Goal: Task Accomplishment & Management: Use online tool/utility

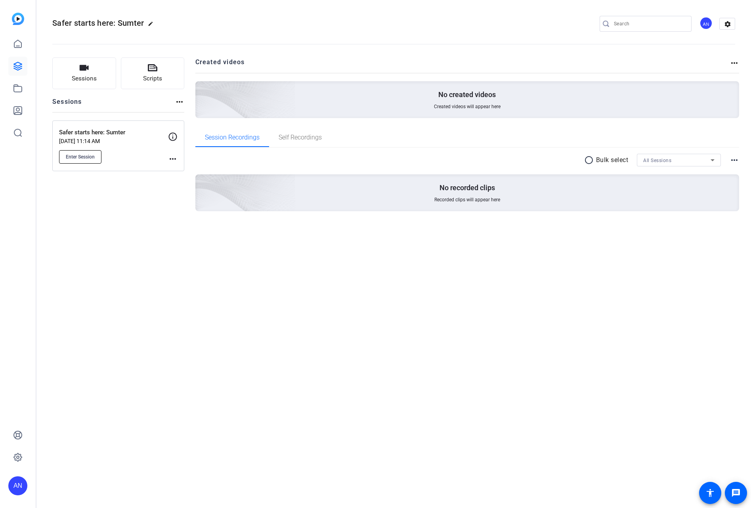
click at [66, 154] on span "Enter Session" at bounding box center [80, 157] width 29 height 6
click at [170, 157] on mat-icon "more_horiz" at bounding box center [173, 159] width 10 height 10
click at [177, 170] on span "Edit Session" at bounding box center [192, 171] width 36 height 10
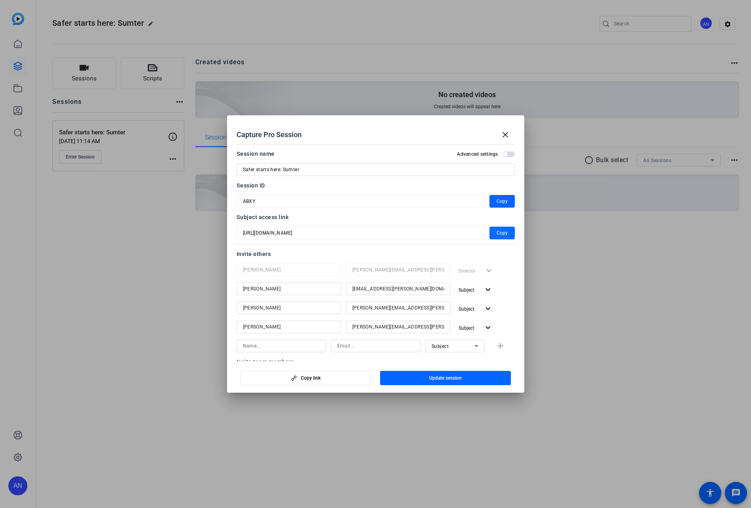
click at [496, 234] on span "Copy" at bounding box center [501, 233] width 11 height 10
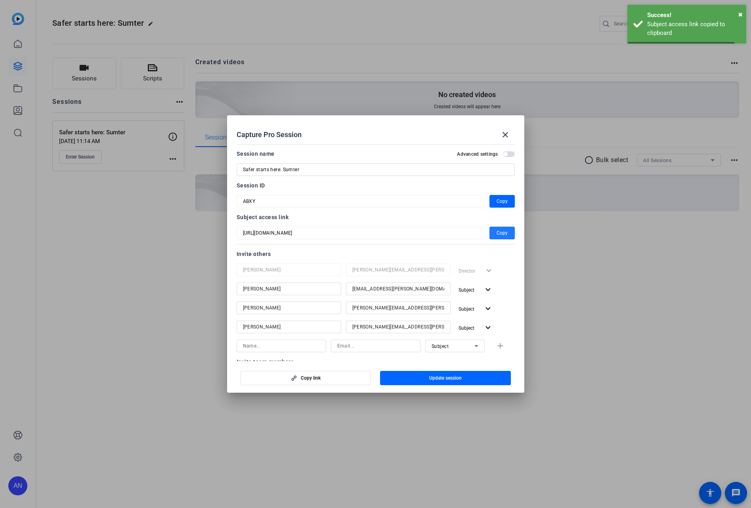
drag, startPoint x: 507, startPoint y: 131, endPoint x: 466, endPoint y: 119, distance: 42.6
click at [506, 131] on mat-icon "close" at bounding box center [505, 135] width 10 height 10
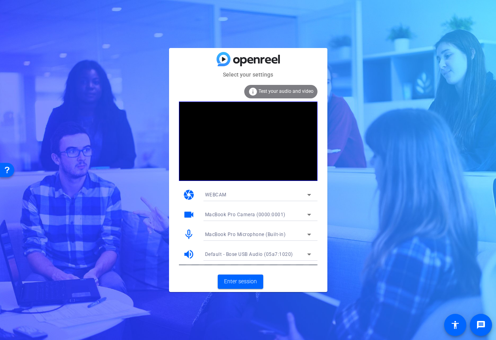
click at [391, 267] on div "Select your settings info Test your audio and video camera WEBCAM videocam MacB…" at bounding box center [248, 170] width 496 height 340
drag, startPoint x: 240, startPoint y: 306, endPoint x: 240, endPoint y: 298, distance: 8.7
click at [240, 306] on div "Select your settings info Test your audio and video camera WEBCAM videocam MacB…" at bounding box center [248, 170] width 496 height 340
click at [238, 281] on span "Enter session" at bounding box center [240, 281] width 33 height 8
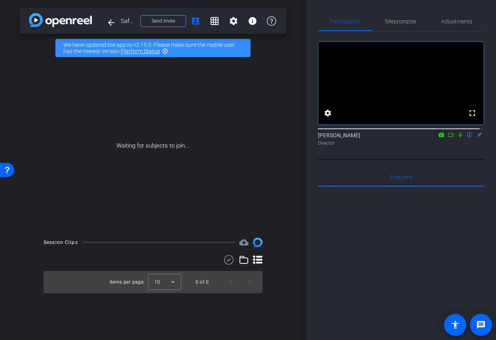
click at [448, 137] on icon at bounding box center [451, 135] width 6 height 6
click at [467, 137] on icon at bounding box center [470, 135] width 6 height 6
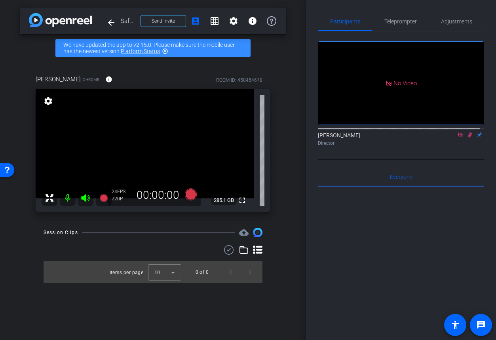
click at [468, 137] on icon at bounding box center [470, 134] width 4 height 5
click at [458, 137] on icon at bounding box center [461, 135] width 6 height 6
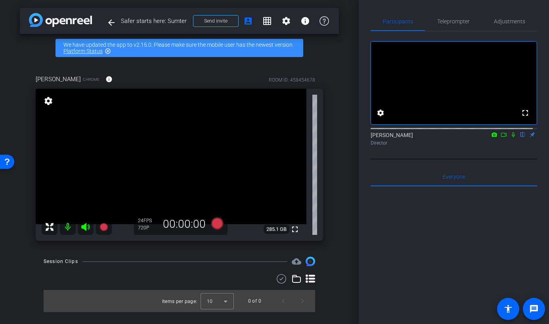
click at [425, 239] on div at bounding box center [453, 285] width 166 height 196
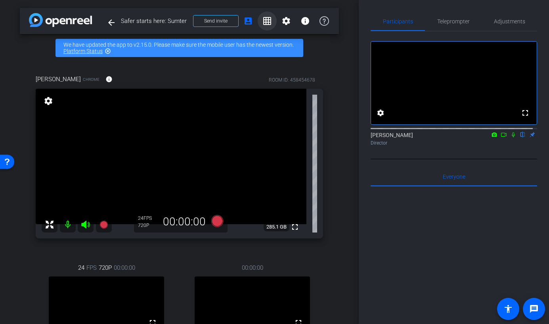
click at [262, 21] on mat-icon "grid_on" at bounding box center [267, 21] width 10 height 10
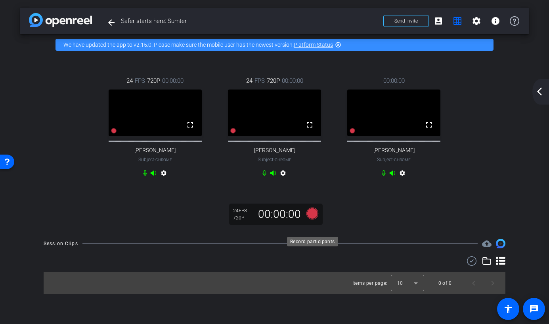
click at [309, 219] on icon at bounding box center [312, 214] width 12 height 12
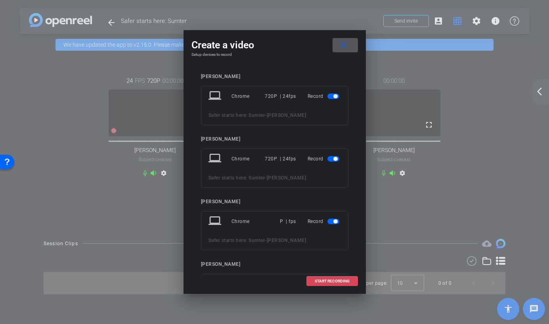
click at [326, 281] on span "START RECORDING" at bounding box center [332, 281] width 35 height 4
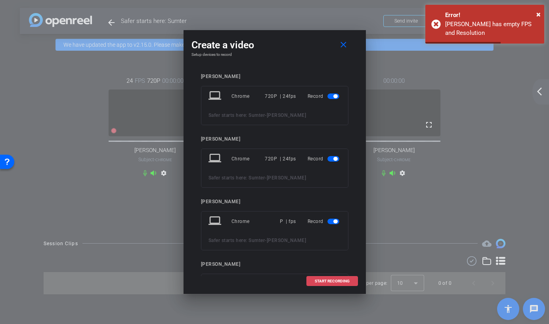
click at [332, 281] on span "START RECORDING" at bounding box center [332, 281] width 35 height 4
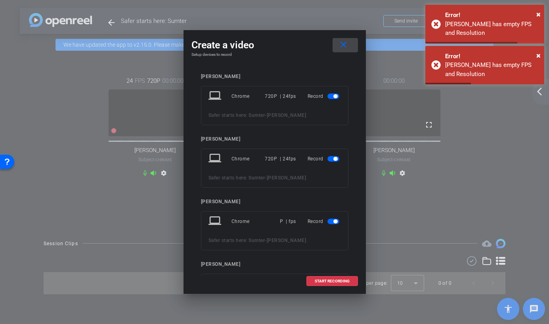
click at [344, 49] on mat-icon "close" at bounding box center [343, 45] width 10 height 10
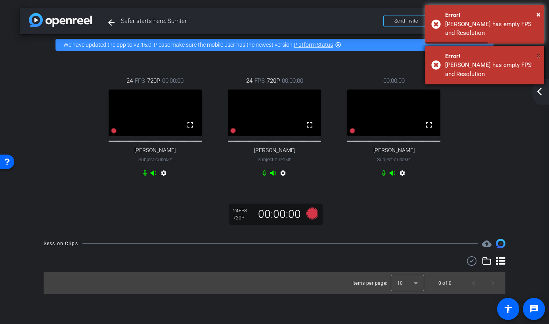
click at [538, 59] on span "×" at bounding box center [538, 56] width 4 height 10
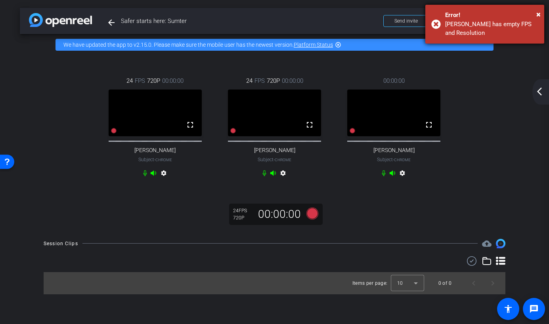
click at [535, 12] on div "Error!" at bounding box center [491, 15] width 93 height 9
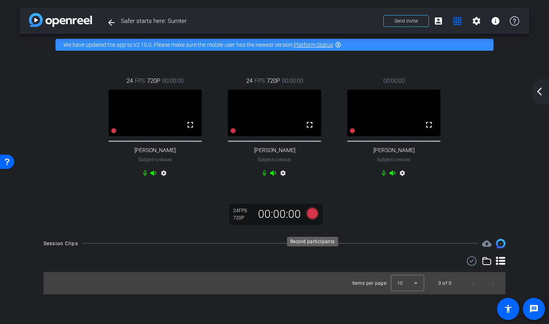
click at [310, 219] on icon at bounding box center [312, 214] width 12 height 12
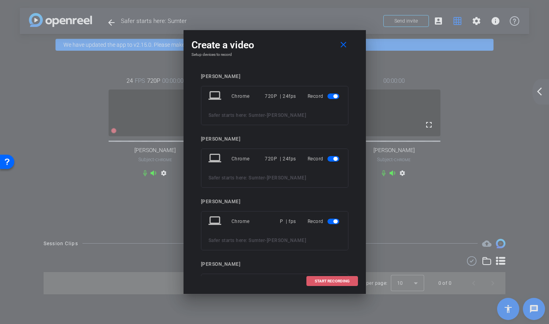
click at [329, 277] on span at bounding box center [332, 281] width 51 height 19
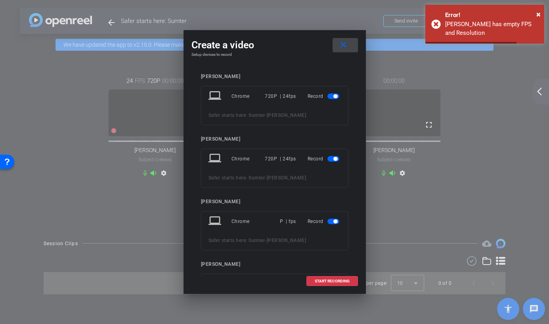
click at [346, 42] on mat-icon "close" at bounding box center [343, 45] width 10 height 10
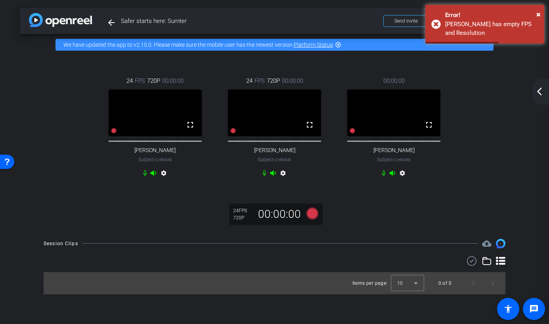
click at [538, 94] on mat-icon "arrow_back_ios_new" at bounding box center [539, 92] width 10 height 10
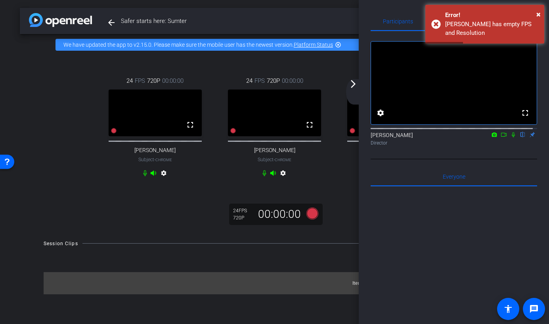
click at [352, 85] on mat-icon "arrow_forward_ios" at bounding box center [353, 84] width 10 height 10
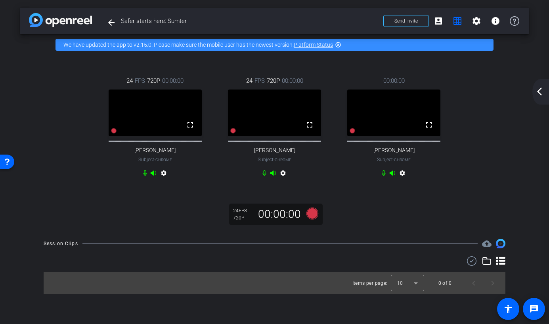
click at [537, 87] on mat-icon "arrow_back_ios_new" at bounding box center [539, 92] width 10 height 10
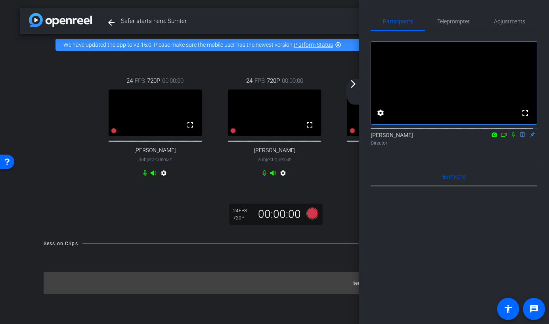
click at [353, 82] on mat-icon "arrow_forward_ios" at bounding box center [353, 84] width 10 height 10
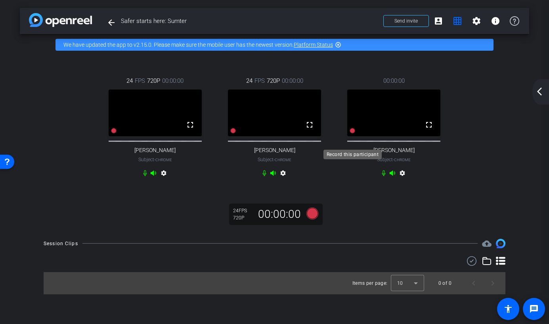
click at [353, 134] on icon at bounding box center [352, 131] width 6 height 6
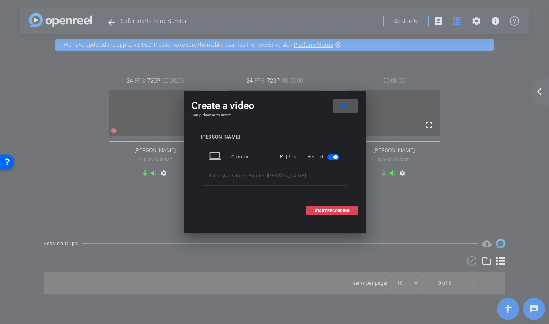
click at [326, 206] on span at bounding box center [332, 210] width 51 height 19
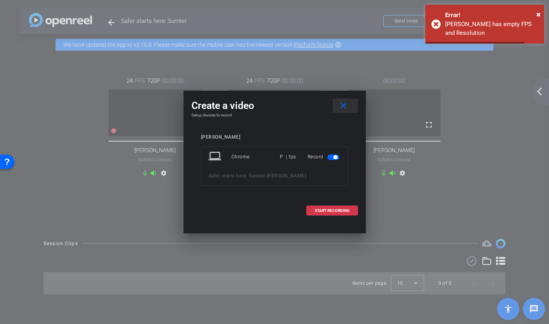
click at [344, 104] on mat-icon "close" at bounding box center [343, 106] width 10 height 10
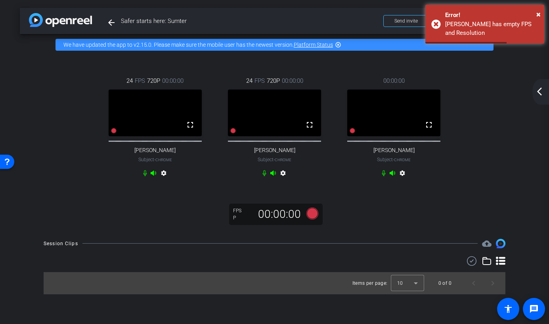
click at [466, 193] on div "24 FPS 720P 00:00:00 fullscreen Larry Packer Subject - Chrome settings 24 FPS 7…" at bounding box center [274, 127] width 477 height 129
click at [541, 91] on mat-icon "arrow_back_ios_new" at bounding box center [539, 92] width 10 height 10
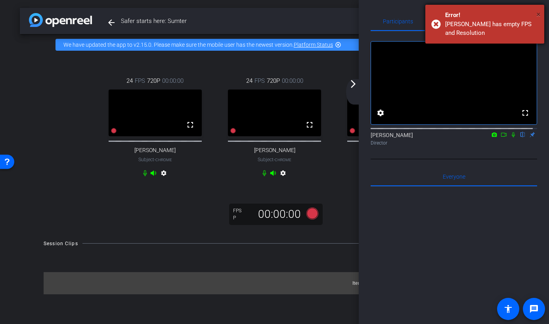
click at [539, 14] on span "×" at bounding box center [538, 15] width 4 height 10
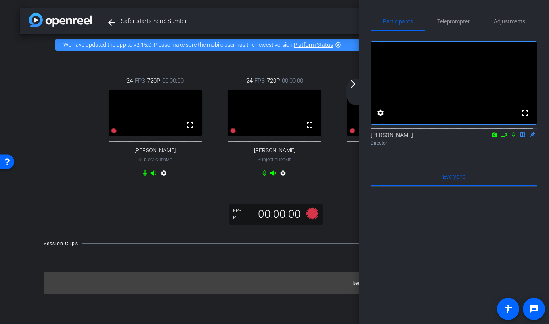
click at [353, 89] on div "arrow_back_ios_new arrow_forward_ios" at bounding box center [354, 91] width 17 height 25
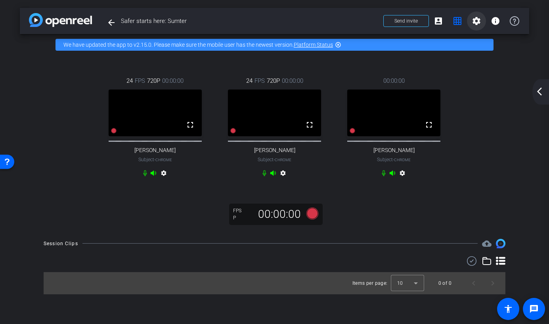
click at [474, 21] on mat-icon "settings" at bounding box center [476, 21] width 10 height 10
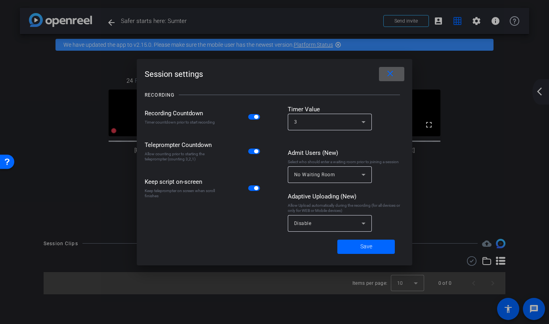
click at [383, 75] on span at bounding box center [391, 74] width 25 height 19
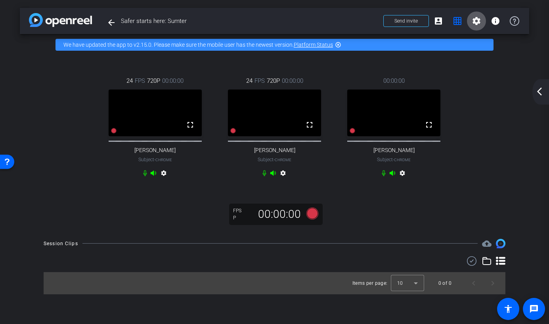
click at [535, 92] on mat-icon "arrow_back_ios_new" at bounding box center [539, 92] width 10 height 10
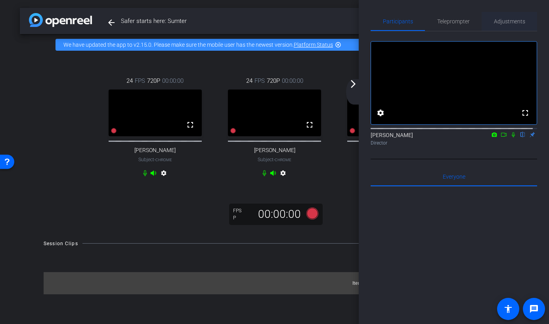
click at [494, 23] on span "Adjustments" at bounding box center [509, 22] width 31 height 6
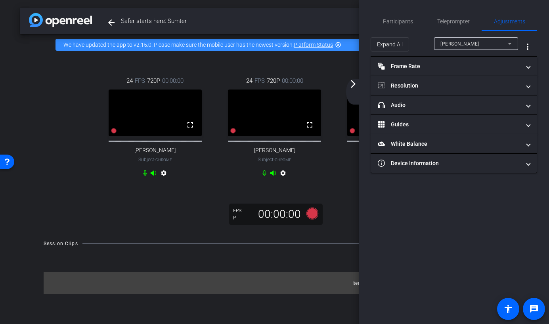
click at [484, 46] on div "Larry Packer" at bounding box center [473, 44] width 67 height 10
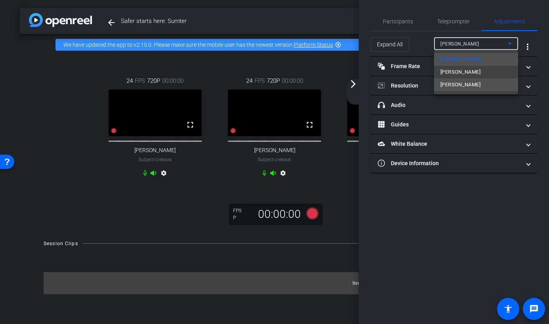
click at [465, 81] on span "Cory Leverett" at bounding box center [460, 85] width 40 height 10
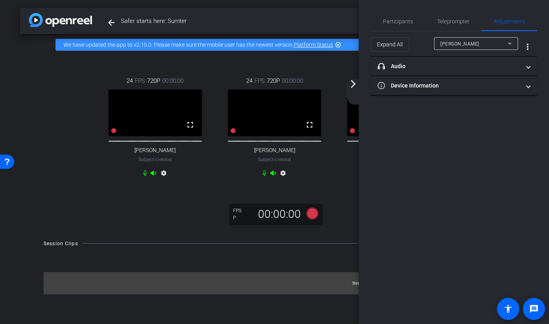
click at [354, 82] on mat-icon "arrow_forward_ios" at bounding box center [353, 84] width 10 height 10
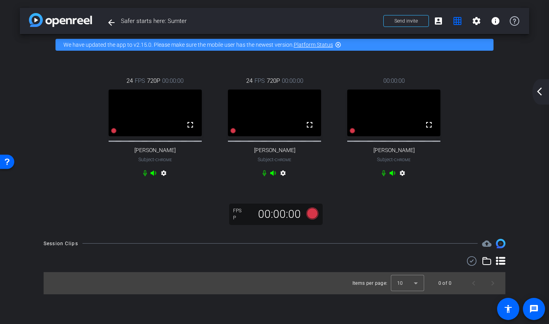
click at [536, 90] on mat-icon "arrow_back_ios_new" at bounding box center [539, 92] width 10 height 10
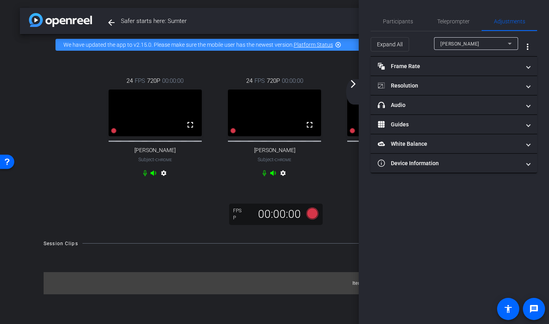
click at [476, 46] on div "Larry Packer" at bounding box center [473, 44] width 67 height 10
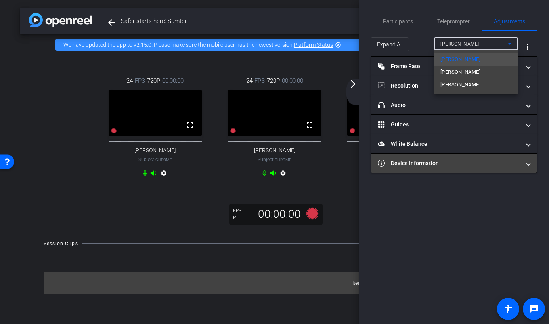
click at [454, 85] on span "Cory Leverett" at bounding box center [460, 85] width 40 height 10
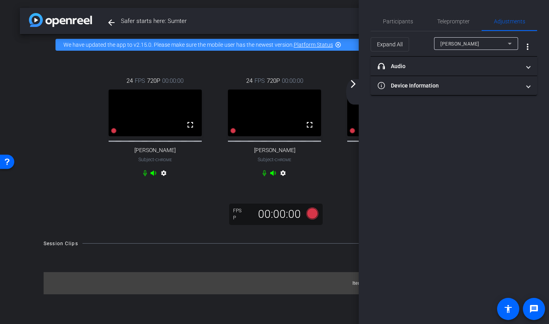
click at [353, 84] on mat-icon "arrow_forward_ios" at bounding box center [353, 84] width 10 height 10
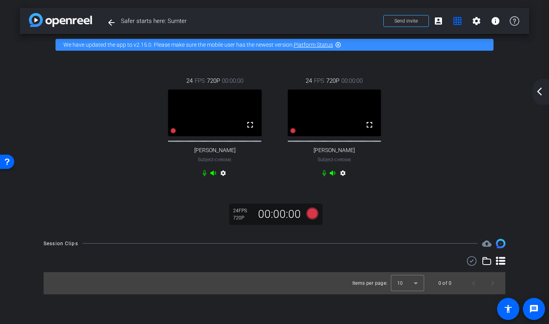
click at [538, 94] on mat-icon "arrow_back_ios_new" at bounding box center [539, 92] width 10 height 10
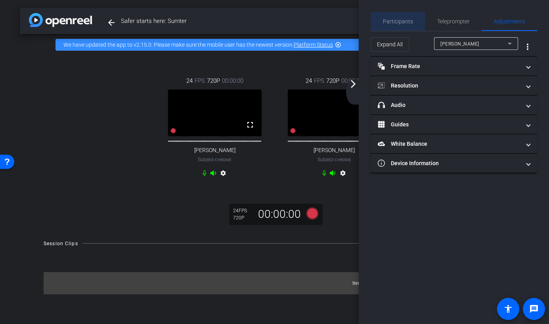
click at [404, 25] on span "Participants" at bounding box center [398, 21] width 30 height 19
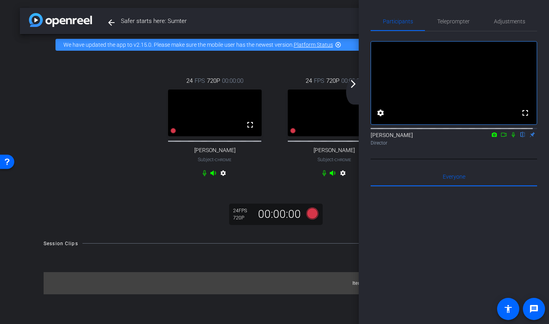
click at [350, 88] on mat-icon "arrow_forward_ios" at bounding box center [353, 84] width 10 height 10
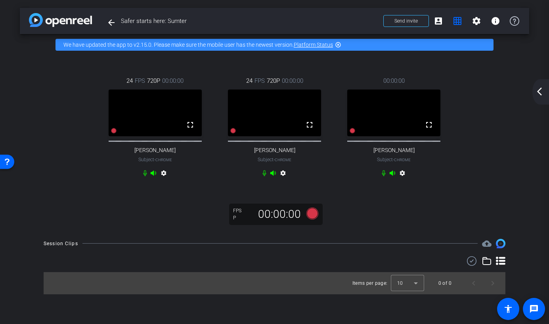
click at [539, 91] on mat-icon "arrow_back_ios_new" at bounding box center [539, 92] width 10 height 10
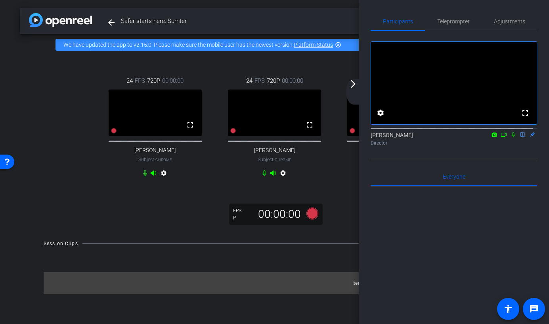
click at [353, 87] on mat-icon "arrow_forward_ios" at bounding box center [353, 84] width 10 height 10
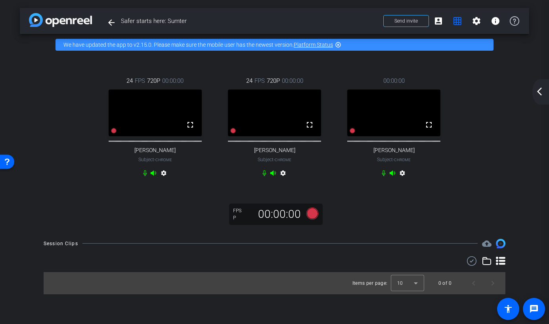
click at [431, 212] on div "24 FPS 720P 00:00:00 fullscreen Larry Packer Subject - Chrome settings 24 FPS 7…" at bounding box center [274, 142] width 509 height 175
click at [353, 134] on icon at bounding box center [352, 131] width 6 height 6
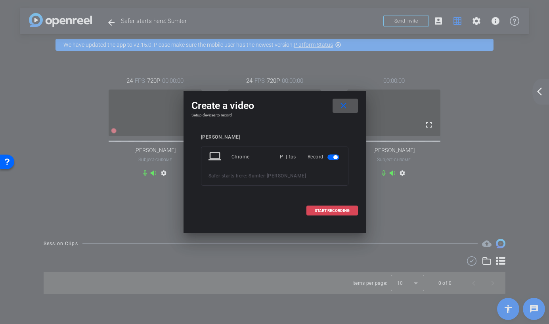
click at [335, 210] on span "START RECORDING" at bounding box center [332, 211] width 35 height 4
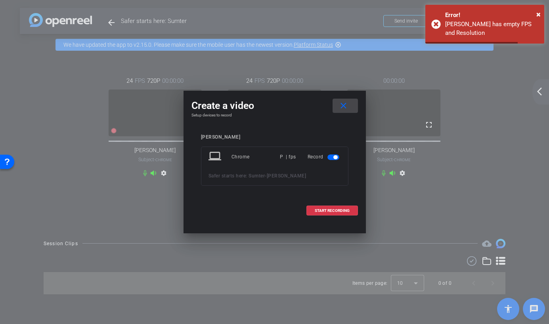
click at [344, 102] on mat-icon "close" at bounding box center [343, 106] width 10 height 10
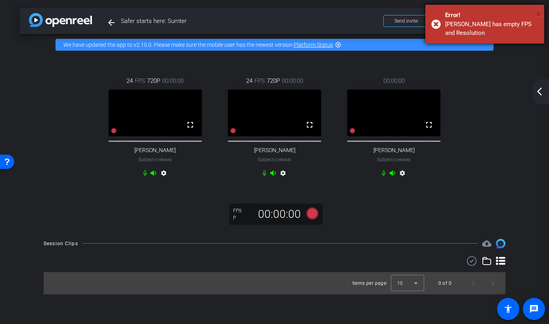
click at [537, 12] on span "×" at bounding box center [538, 15] width 4 height 10
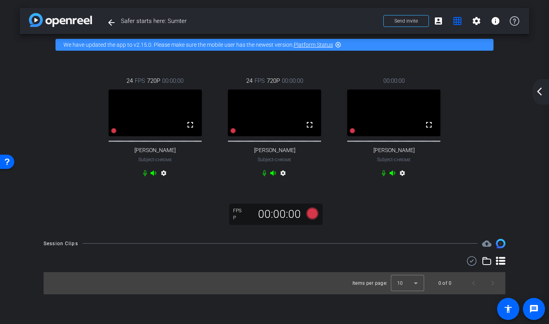
click at [537, 93] on mat-icon "arrow_back_ios_new" at bounding box center [539, 92] width 10 height 10
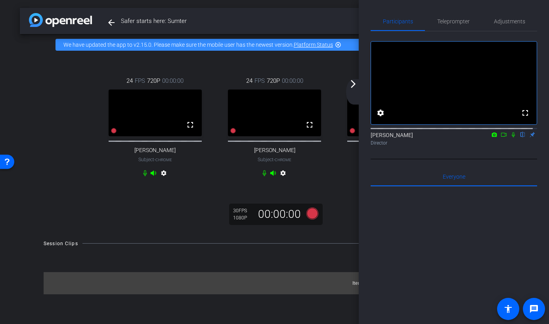
click at [354, 86] on mat-icon "arrow_forward_ios" at bounding box center [353, 84] width 10 height 10
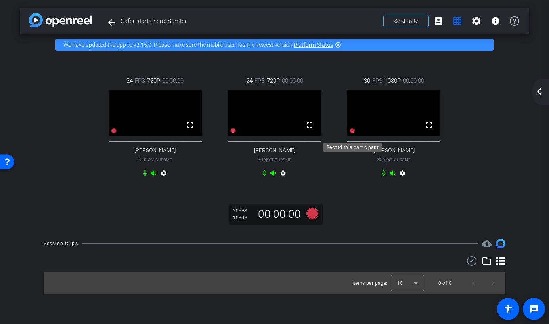
click at [353, 134] on icon at bounding box center [352, 131] width 6 height 6
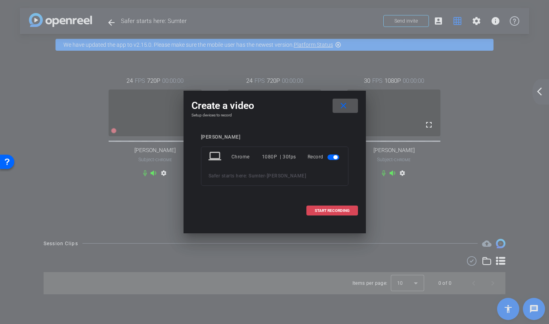
click at [335, 210] on span "START RECORDING" at bounding box center [332, 211] width 35 height 4
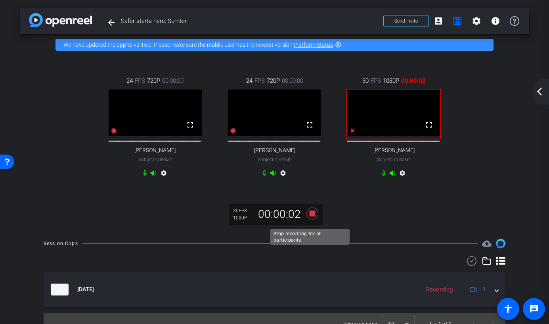
click at [310, 219] on icon at bounding box center [312, 214] width 12 height 12
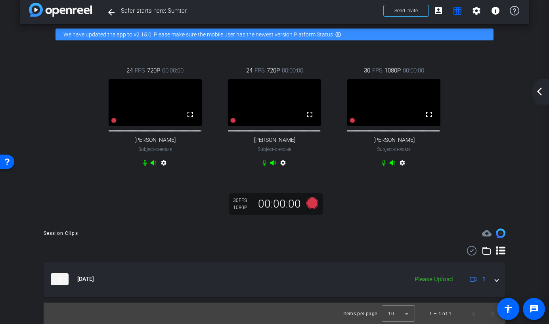
scroll to position [16, 0]
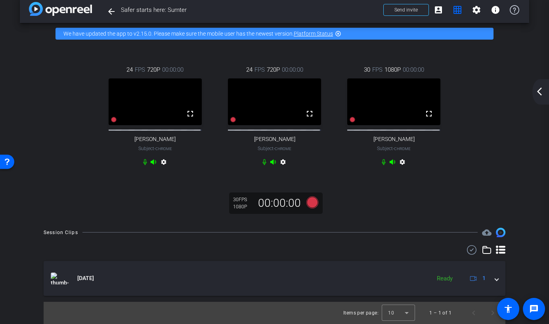
click at [538, 91] on mat-icon "arrow_back_ios_new" at bounding box center [539, 92] width 10 height 10
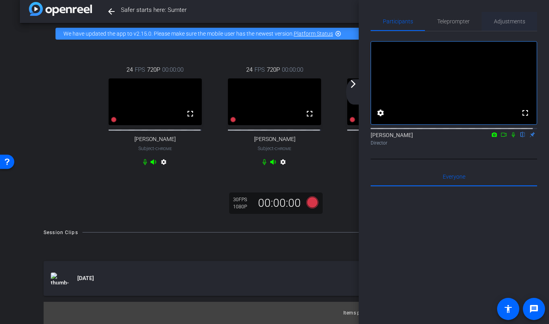
click at [494, 25] on span "Adjustments" at bounding box center [509, 21] width 31 height 19
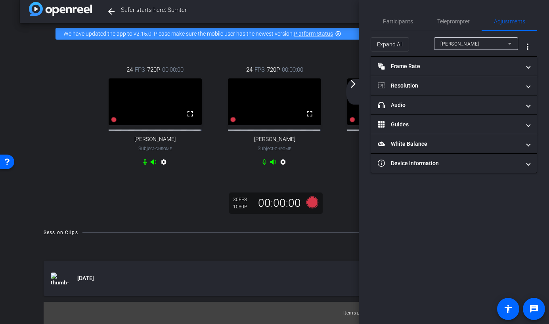
click at [463, 45] on span "Larry Packer" at bounding box center [459, 44] width 39 height 6
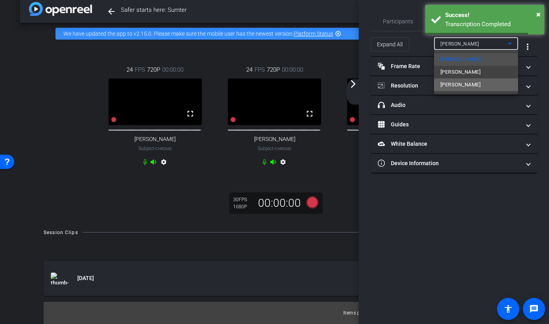
click at [457, 84] on span "Cory Leverett" at bounding box center [460, 85] width 40 height 10
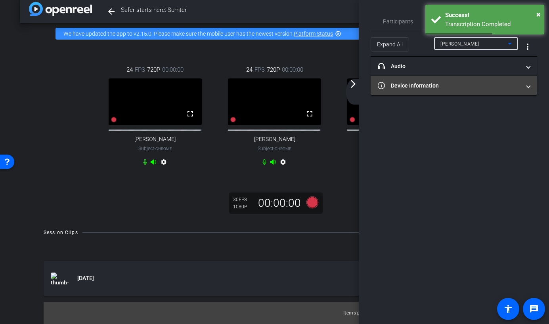
click at [527, 86] on span at bounding box center [527, 86] width 3 height 8
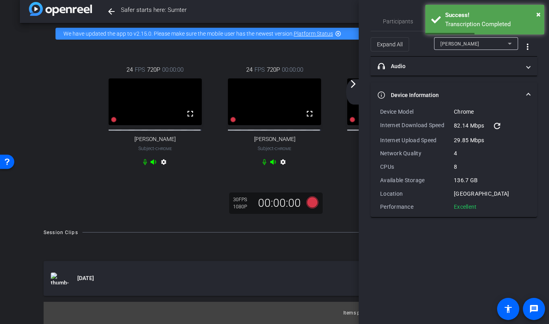
click at [527, 86] on mat-expansion-panel-header "Device Information" at bounding box center [453, 94] width 166 height 25
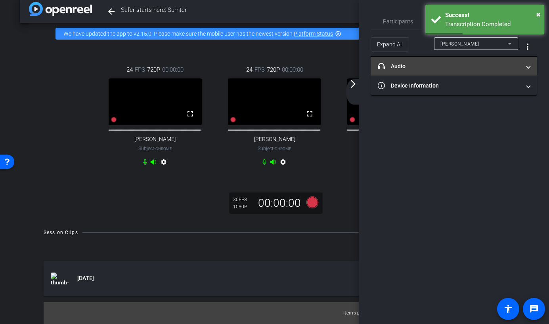
click at [526, 62] on span "headphone icon Audio" at bounding box center [452, 66] width 149 height 8
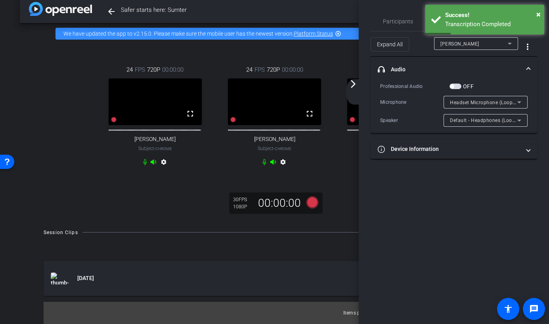
click at [526, 63] on mat-expansion-panel-header "headphone icon Audio" at bounding box center [453, 69] width 166 height 25
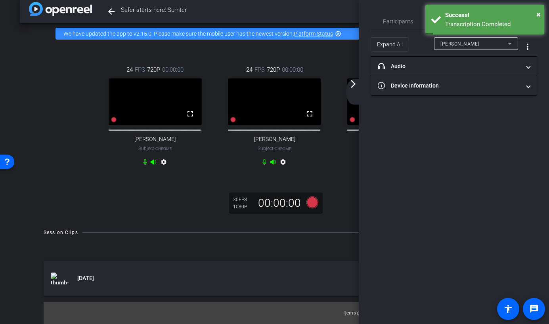
click at [353, 85] on mat-icon "arrow_forward_ios" at bounding box center [353, 84] width 10 height 10
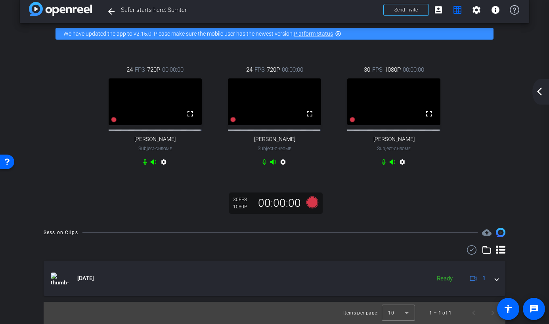
click at [422, 181] on div "24 FPS 720P 00:00:00 fullscreen Larry Packer Subject - Chrome settings 24 FPS 7…" at bounding box center [274, 131] width 509 height 175
click at [435, 200] on div "24 FPS 720P 00:00:00 fullscreen Larry Packer Subject - Chrome settings 24 FPS 7…" at bounding box center [274, 131] width 509 height 175
click at [488, 168] on div "24 FPS 720P 00:00:00 fullscreen Larry Packer Subject - Chrome settings 24 FPS 7…" at bounding box center [274, 116] width 477 height 129
click at [537, 93] on mat-icon "arrow_back_ios_new" at bounding box center [539, 92] width 10 height 10
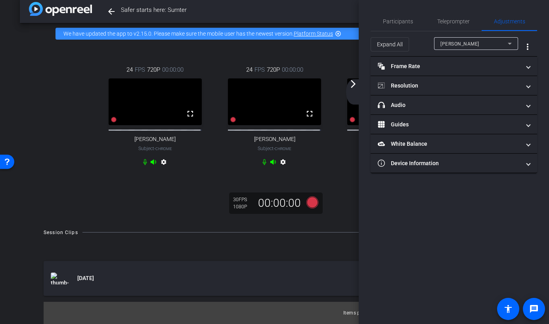
click at [496, 42] on div "Larry Packer" at bounding box center [473, 44] width 67 height 10
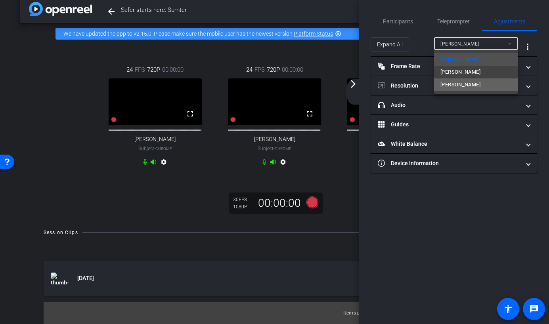
click at [484, 87] on mat-option "Cory Leverett" at bounding box center [476, 84] width 84 height 13
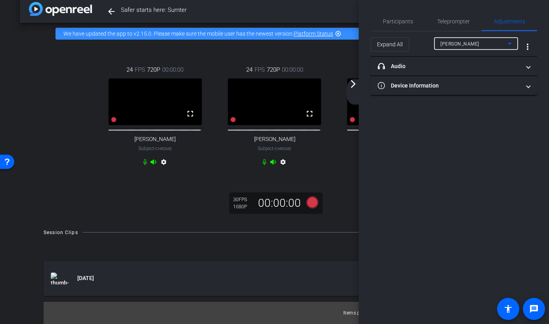
click at [349, 83] on mat-icon "arrow_forward_ios" at bounding box center [353, 84] width 10 height 10
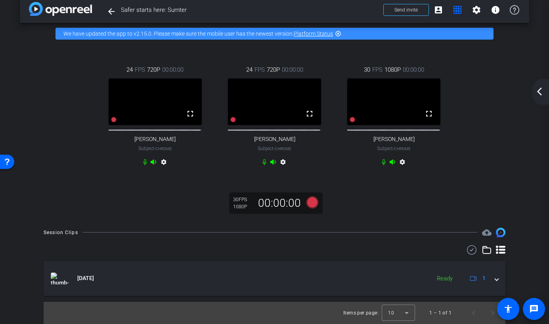
click at [437, 212] on div "24 FPS 720P 00:00:00 fullscreen Larry Packer Subject - Chrome settings 24 FPS 7…" at bounding box center [274, 131] width 509 height 175
click at [408, 219] on div "24 FPS 720P 00:00:00 fullscreen Larry Packer Subject - Chrome settings 24 FPS 7…" at bounding box center [274, 131] width 509 height 175
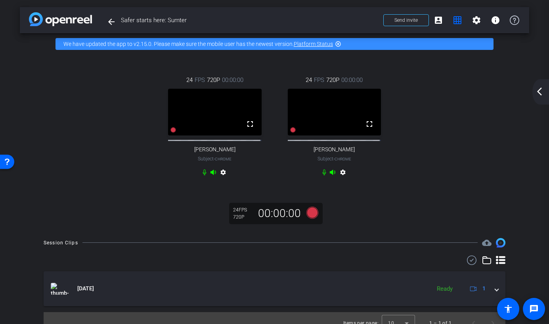
scroll to position [2, 0]
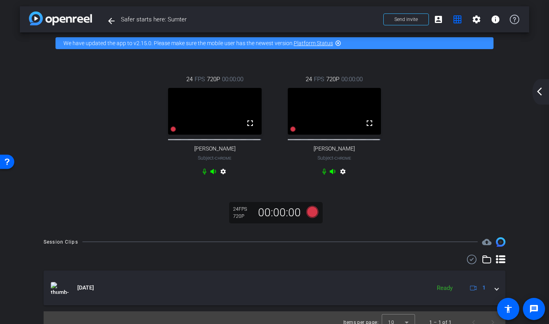
click at [541, 90] on mat-icon "arrow_back_ios_new" at bounding box center [539, 92] width 10 height 10
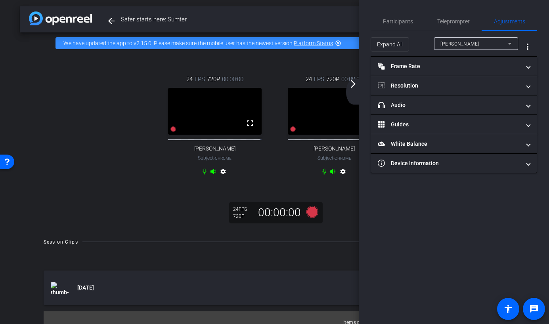
click at [355, 84] on mat-icon "arrow_forward_ios" at bounding box center [353, 84] width 10 height 10
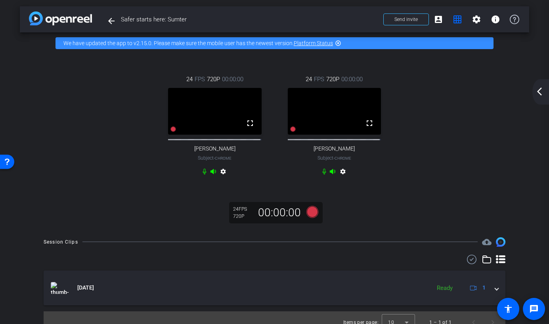
click at [538, 93] on mat-icon "arrow_back_ios_new" at bounding box center [539, 92] width 10 height 10
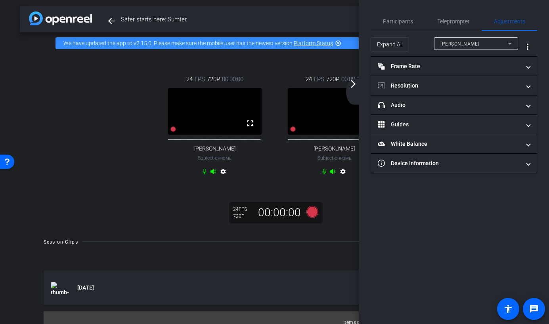
click at [352, 86] on mat-icon "arrow_forward_ios" at bounding box center [353, 84] width 10 height 10
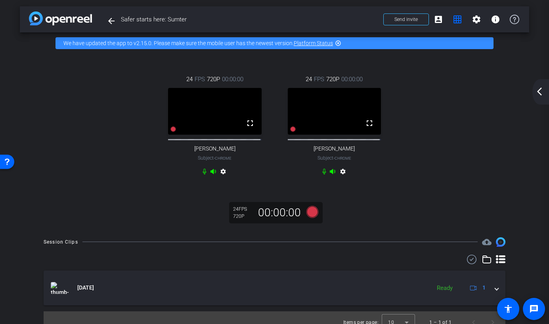
click at [476, 153] on div "24 FPS 720P 00:00:00 fullscreen Larry Packer Subject - Chrome settings 24 FPS 7…" at bounding box center [274, 126] width 477 height 129
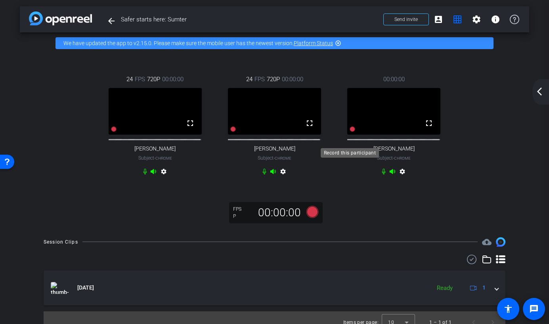
click at [349, 132] on icon at bounding box center [352, 129] width 6 height 6
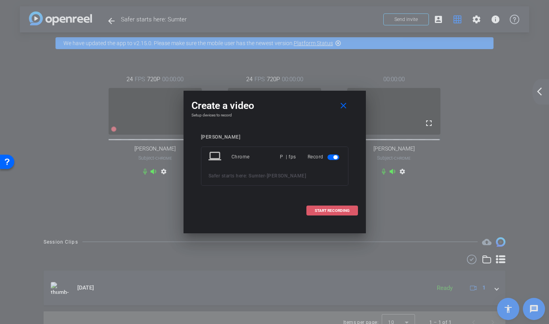
click at [339, 210] on span "START RECORDING" at bounding box center [332, 211] width 35 height 4
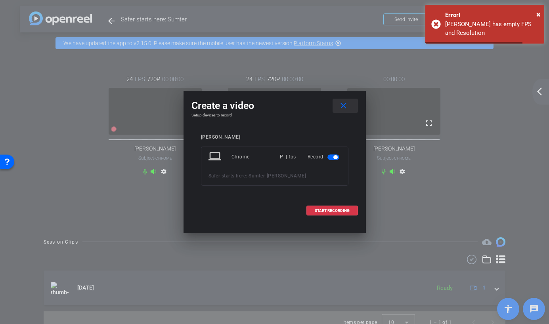
click at [346, 106] on mat-icon "close" at bounding box center [343, 106] width 10 height 10
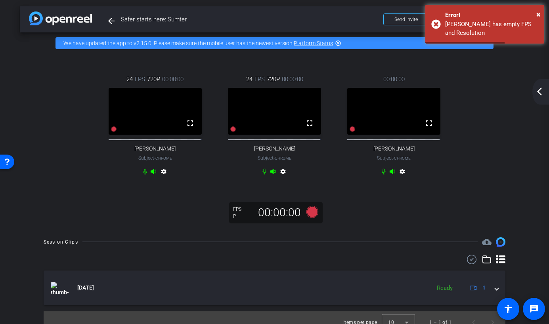
click at [436, 191] on div "00:00:00 fullscreen Cory Leverett Subject - Chrome settings" at bounding box center [393, 126] width 119 height 129
click at [444, 191] on div "00:00:00 fullscreen Cory Leverett Subject - Chrome settings" at bounding box center [393, 126] width 119 height 129
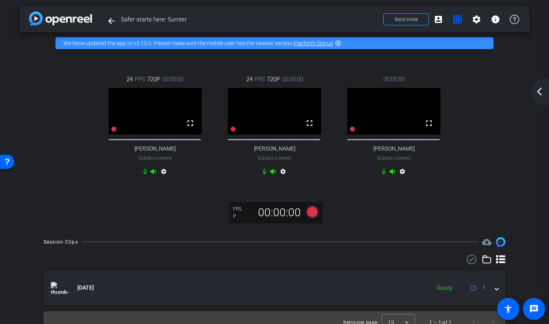
click at [540, 99] on div "arrow_back_ios_new arrow_forward_ios" at bounding box center [540, 91] width 17 height 25
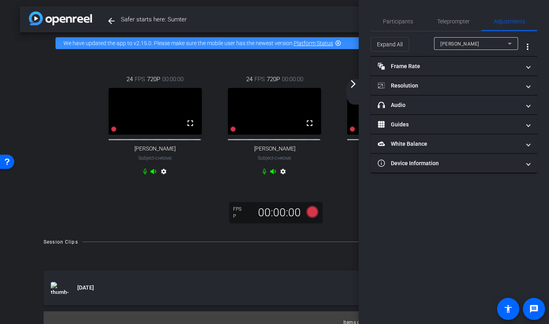
click at [492, 40] on div "Larry Packer" at bounding box center [473, 44] width 67 height 10
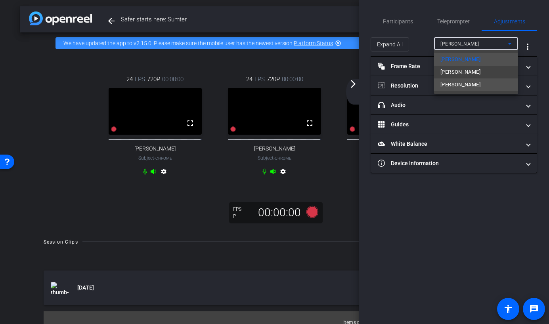
click at [473, 86] on mat-option "Cory Leverett" at bounding box center [476, 84] width 84 height 13
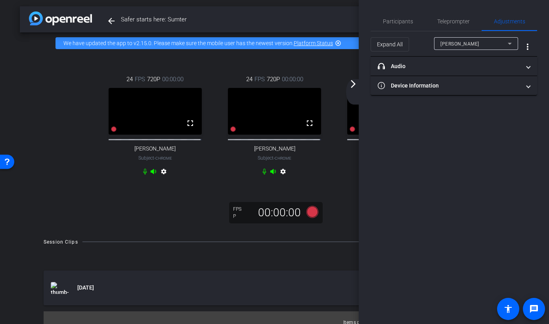
click at [355, 82] on mat-icon "arrow_forward_ios" at bounding box center [353, 84] width 10 height 10
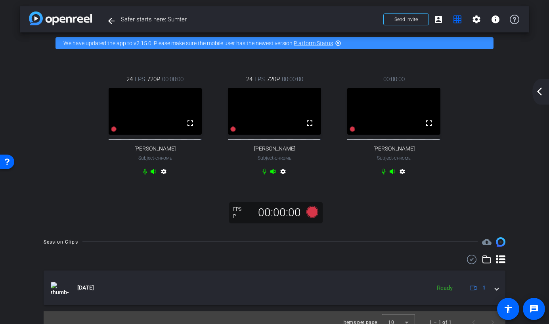
click at [372, 223] on div "24 FPS 720P 00:00:00 fullscreen Larry Packer Subject - Chrome settings 24 FPS 7…" at bounding box center [274, 141] width 509 height 175
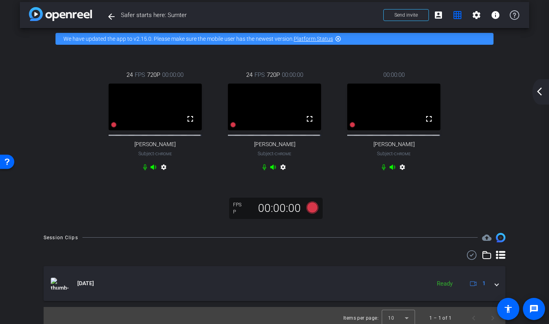
scroll to position [0, 0]
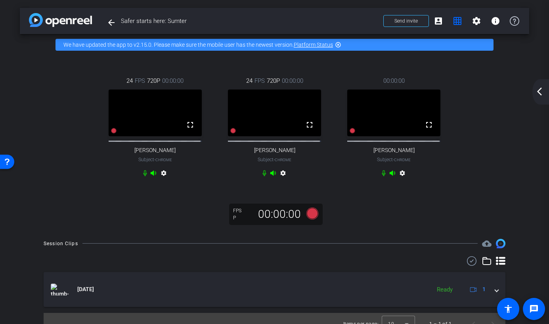
click at [402, 223] on div "24 FPS 720P 00:00:00 fullscreen Larry Packer Subject - Chrome settings 24 FPS 7…" at bounding box center [274, 142] width 509 height 175
click at [353, 136] on video at bounding box center [393, 113] width 93 height 47
click at [351, 134] on icon at bounding box center [352, 131] width 6 height 6
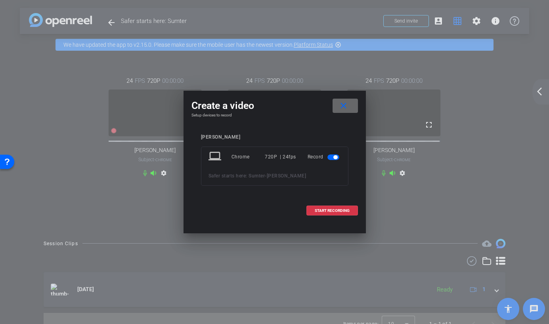
click at [343, 104] on mat-icon "close" at bounding box center [343, 106] width 10 height 10
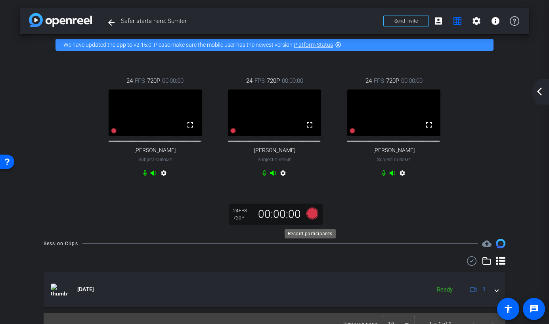
click at [311, 218] on icon at bounding box center [312, 214] width 12 height 12
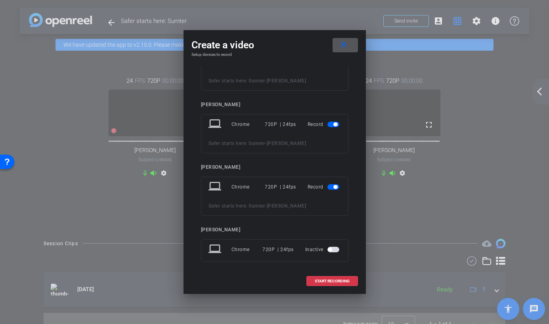
scroll to position [39, 0]
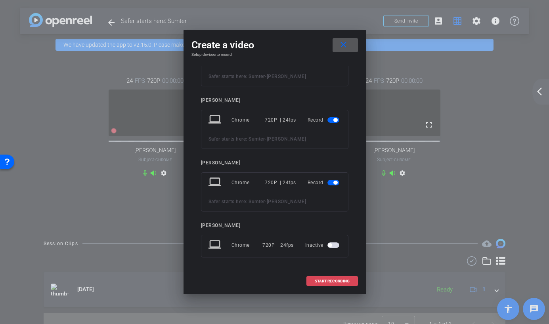
click at [327, 280] on span "START RECORDING" at bounding box center [332, 281] width 35 height 4
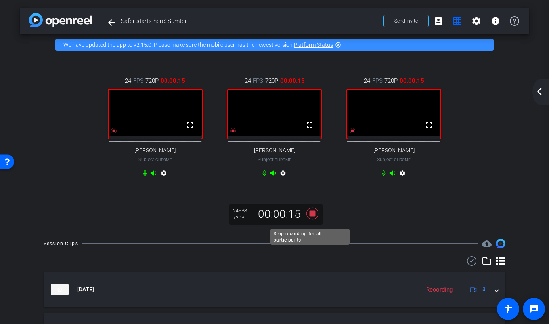
click at [308, 219] on icon at bounding box center [312, 214] width 12 height 12
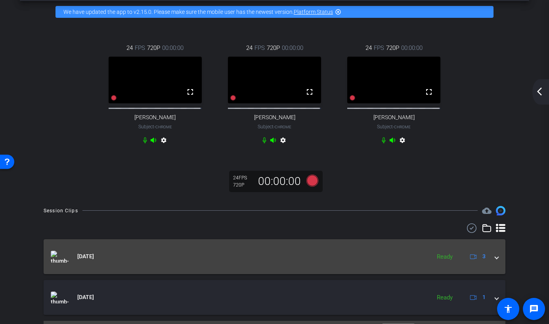
scroll to position [0, 0]
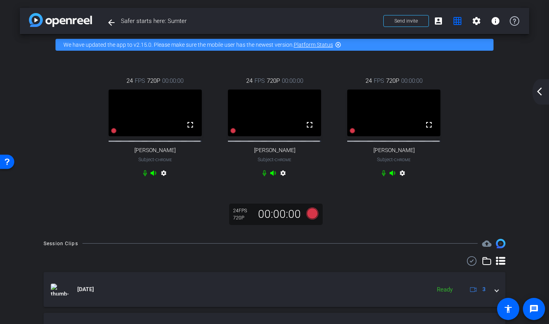
click at [539, 91] on mat-icon "arrow_back_ios_new" at bounding box center [539, 92] width 10 height 10
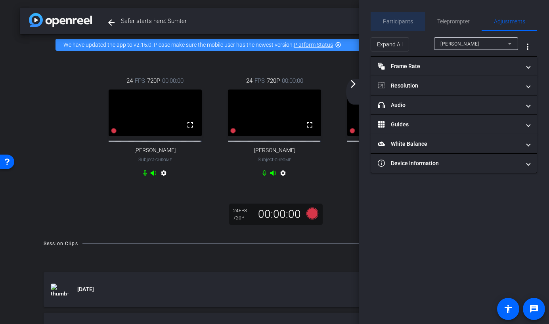
click at [403, 22] on span "Participants" at bounding box center [398, 22] width 30 height 6
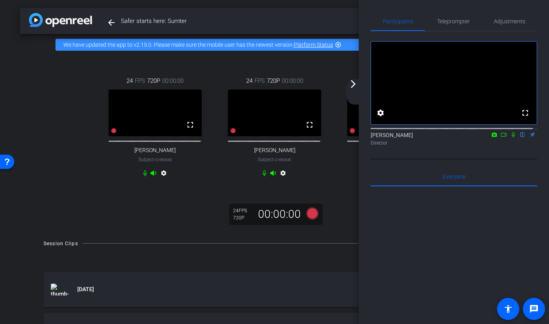
click at [355, 84] on mat-icon "arrow_forward_ios" at bounding box center [353, 84] width 10 height 10
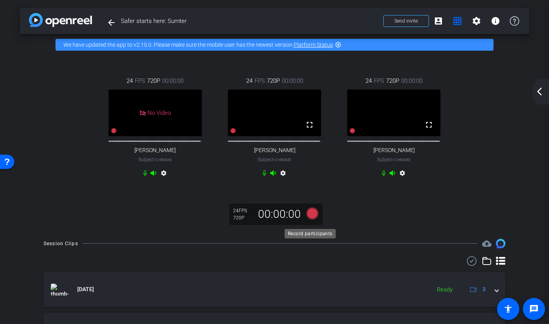
click at [309, 219] on icon at bounding box center [312, 214] width 12 height 12
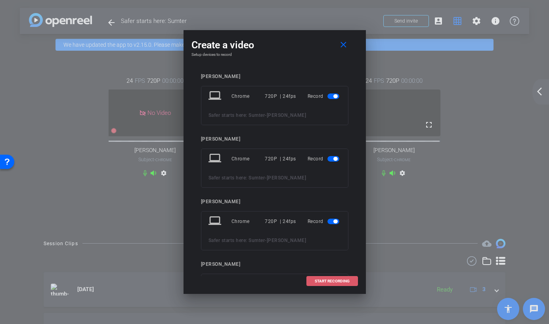
click at [328, 285] on span at bounding box center [332, 281] width 51 height 19
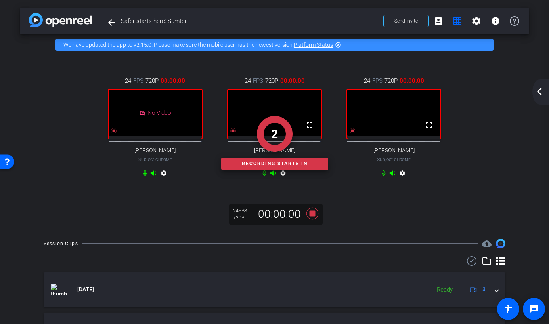
click at [536, 93] on mat-icon "arrow_back_ios_new" at bounding box center [539, 92] width 10 height 10
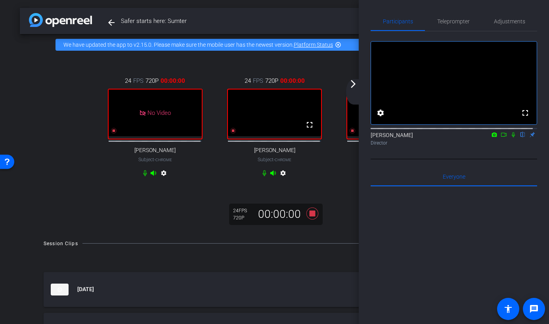
click at [510, 137] on icon at bounding box center [513, 135] width 6 height 6
click at [500, 137] on icon at bounding box center [503, 135] width 6 height 6
click at [353, 83] on mat-icon "arrow_forward_ios" at bounding box center [353, 84] width 10 height 10
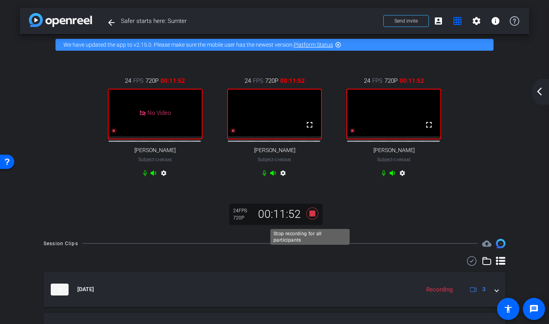
click at [311, 219] on icon at bounding box center [312, 214] width 12 height 12
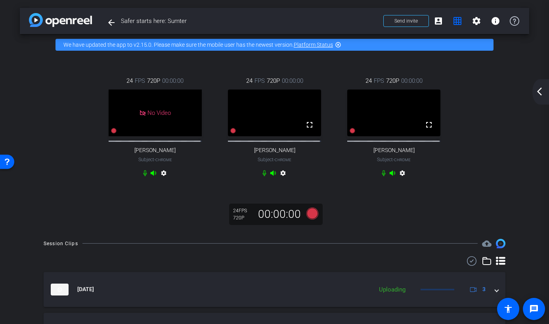
click at [536, 93] on mat-icon "arrow_back_ios_new" at bounding box center [539, 92] width 10 height 10
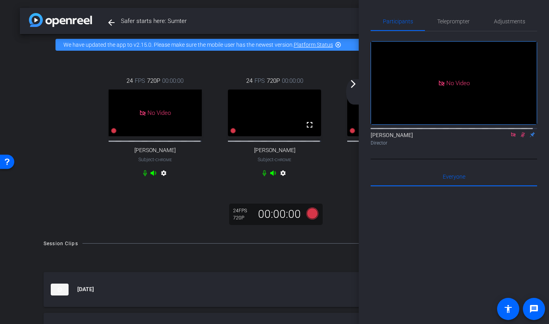
click at [519, 137] on icon at bounding box center [522, 135] width 6 height 6
click at [510, 137] on icon at bounding box center [513, 135] width 6 height 6
click at [351, 83] on mat-icon "arrow_forward_ios" at bounding box center [353, 84] width 10 height 10
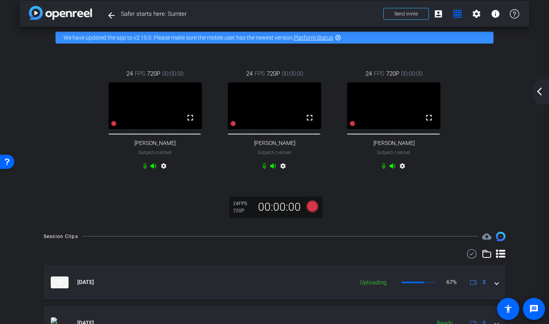
scroll to position [57, 0]
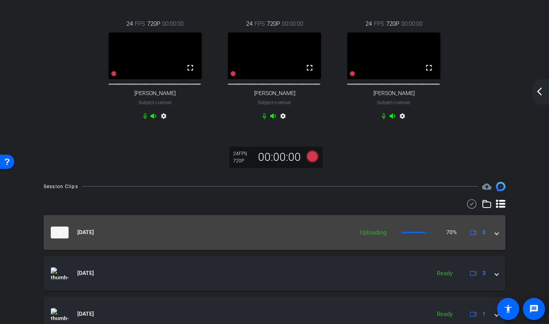
click at [489, 238] on div "Oct 14, 2025 Uploading 70% 3" at bounding box center [273, 233] width 444 height 12
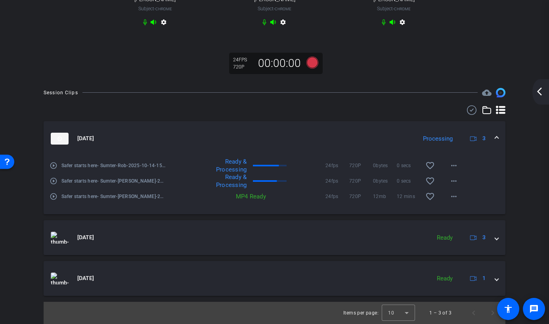
scroll to position [0, 0]
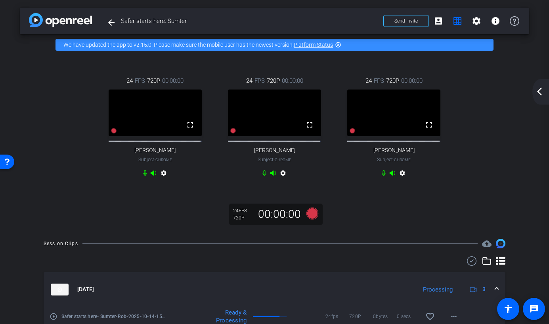
click at [542, 90] on mat-icon "arrow_back_ios_new" at bounding box center [539, 92] width 10 height 10
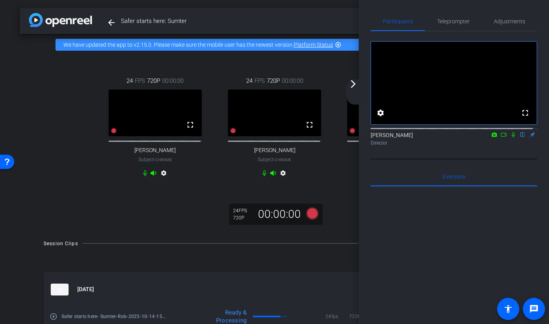
click at [352, 86] on mat-icon "arrow_forward_ios" at bounding box center [353, 84] width 10 height 10
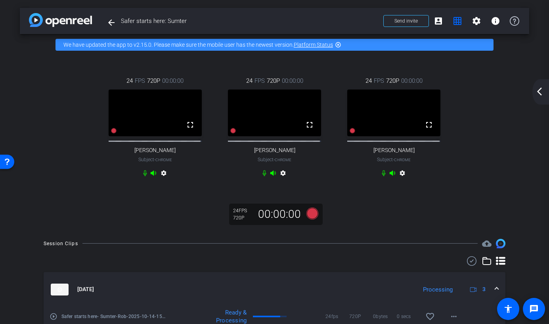
click at [469, 209] on div "24 FPS 720P 00:00:00 fullscreen Larry Packer Subject - Chrome settings 24 FPS 7…" at bounding box center [274, 142] width 509 height 175
click at [69, 109] on div "24 FPS 720P 00:00:00 fullscreen Larry Packer Subject - Chrome settings 24 FPS 7…" at bounding box center [274, 127] width 477 height 129
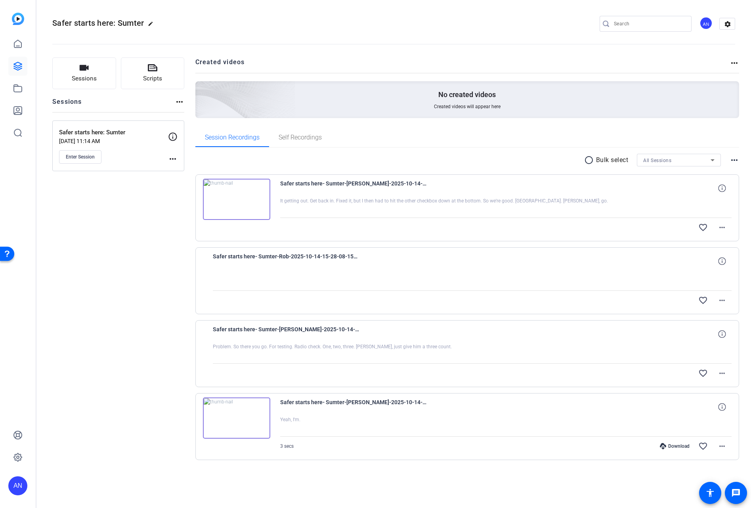
drag, startPoint x: 157, startPoint y: 328, endPoint x: 110, endPoint y: 219, distance: 118.3
click at [157, 328] on div "Sessions Scripts Sessions more_horiz Safer starts here: Sumter [DATE] 11:14 AM …" at bounding box center [118, 271] width 132 height 428
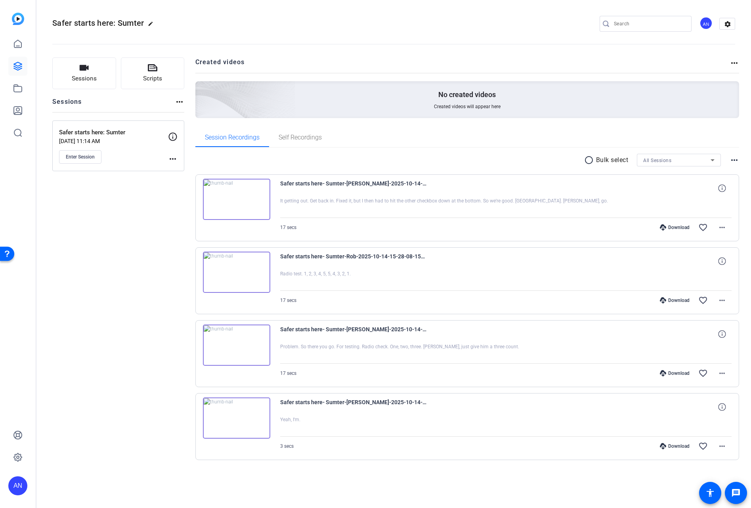
click at [313, 42] on openreel-divider-bar at bounding box center [393, 42] width 683 height 24
click at [142, 342] on div "Sessions Scripts Sessions more_horiz Safer starts here: Sumter [DATE] 11:14 AM …" at bounding box center [118, 271] width 132 height 428
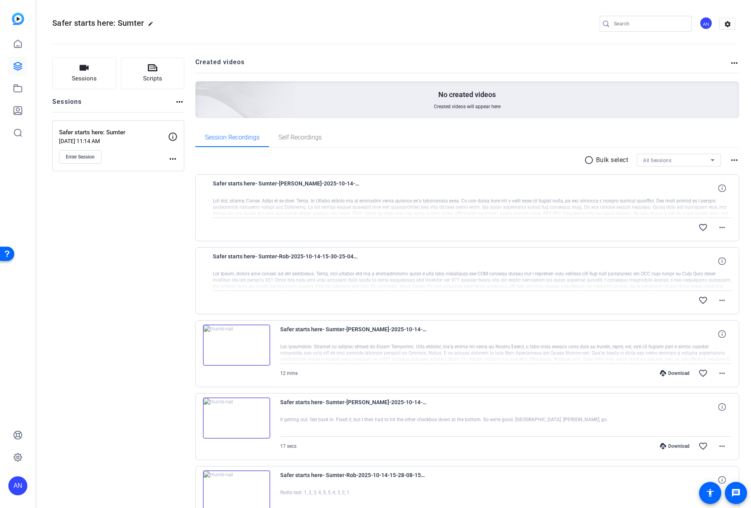
click at [120, 296] on div "Sessions Scripts Sessions more_horiz Safer starts here: Sumter [DATE] 11:14 AM …" at bounding box center [118, 380] width 132 height 647
click at [160, 281] on div "Sessions Scripts Sessions more_horiz Safer starts here: Sumter [DATE] 11:14 AM …" at bounding box center [118, 380] width 132 height 647
click at [233, 196] on img at bounding box center [236, 199] width 67 height 41
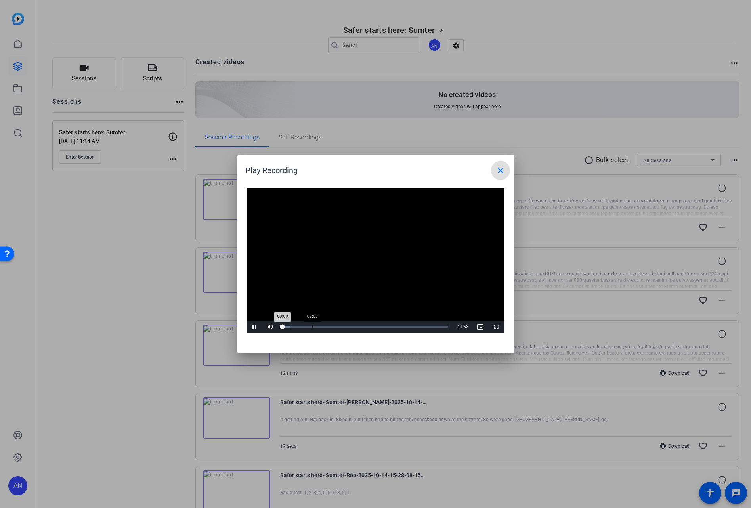
click at [311, 326] on div "Loaded : 4.63% 02:07 00:00" at bounding box center [365, 327] width 166 height 2
click at [340, 327] on div "Loaded : 20.01% 04:04 02:04" at bounding box center [366, 327] width 168 height 2
click at [371, 328] on div "Loaded : 38.44% 06:15 04:05" at bounding box center [366, 327] width 176 height 12
click at [503, 169] on mat-icon "close" at bounding box center [501, 171] width 10 height 10
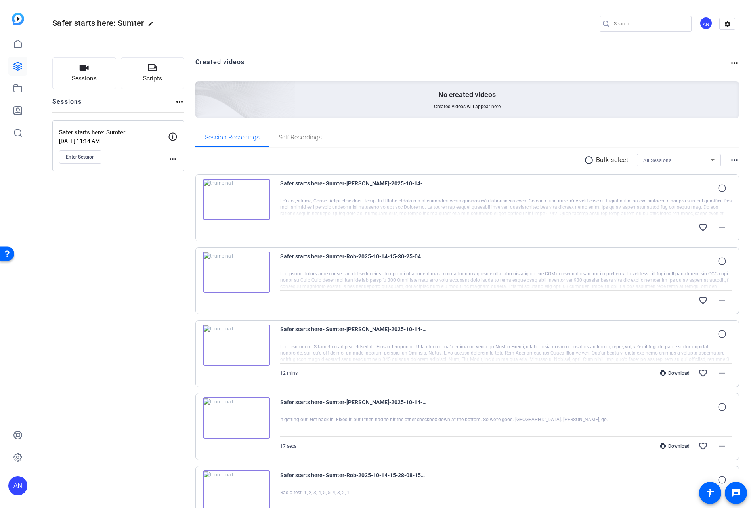
click at [241, 195] on img at bounding box center [236, 199] width 67 height 41
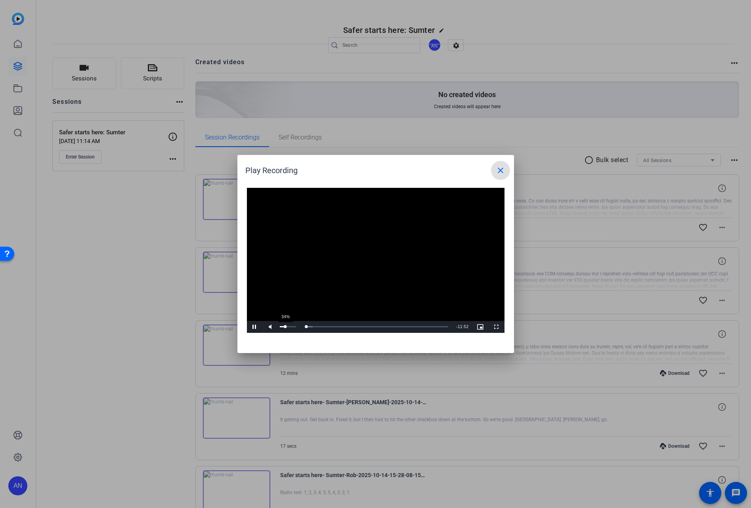
click at [284, 326] on div "34%" at bounding box center [288, 326] width 16 height 1
click at [397, 327] on div "Loaded : 4.59% 08:02 00:02" at bounding box center [365, 327] width 166 height 2
click at [253, 327] on span "Video Player" at bounding box center [255, 327] width 16 height 0
click at [252, 327] on span "Video Player" at bounding box center [255, 327] width 16 height 0
click at [402, 326] on div "Loaded : 78.20% 08:30 08:30" at bounding box center [366, 327] width 168 height 2
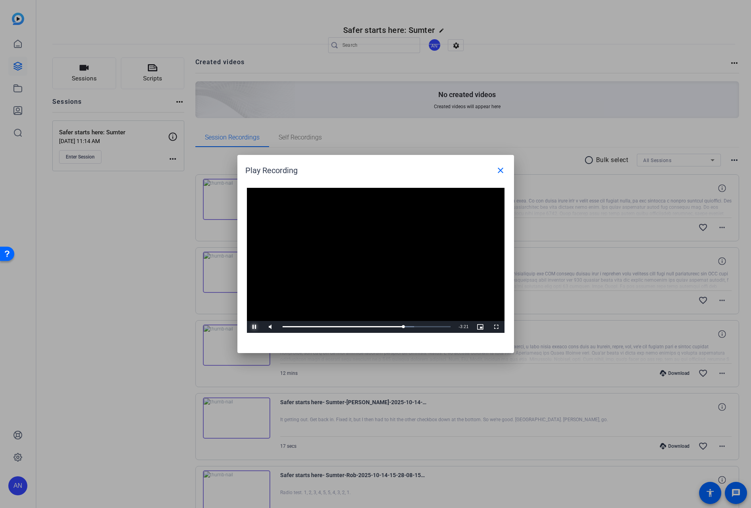
drag, startPoint x: 258, startPoint y: 325, endPoint x: 464, endPoint y: 168, distance: 259.2
click at [258, 327] on span "Video Player" at bounding box center [255, 327] width 16 height 0
drag, startPoint x: 498, startPoint y: 170, endPoint x: 448, endPoint y: 158, distance: 50.8
click at [498, 170] on mat-icon "close" at bounding box center [501, 171] width 10 height 10
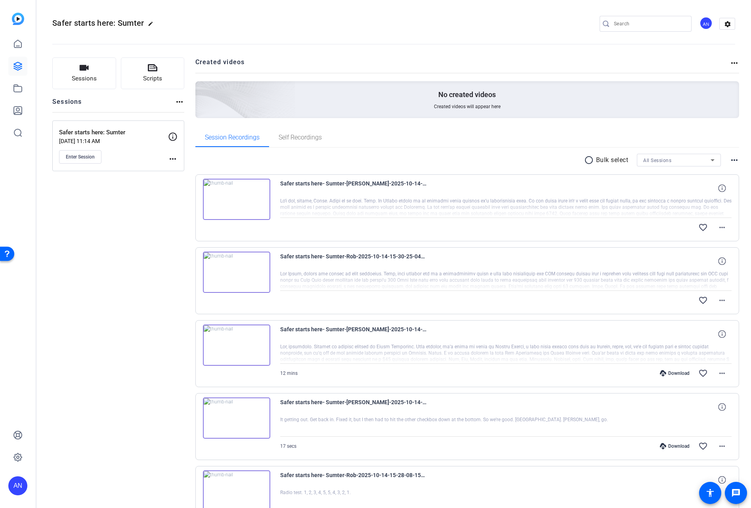
click at [175, 245] on div "Sessions Scripts Sessions more_horiz Safer starts here: Sumter Oct 14, 2025 @ 1…" at bounding box center [118, 380] width 132 height 647
